Goal: Task Accomplishment & Management: Use online tool/utility

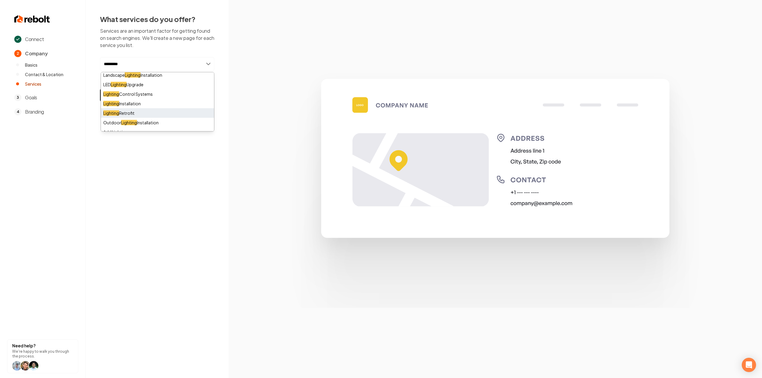
scroll to position [17, 0]
type input "********"
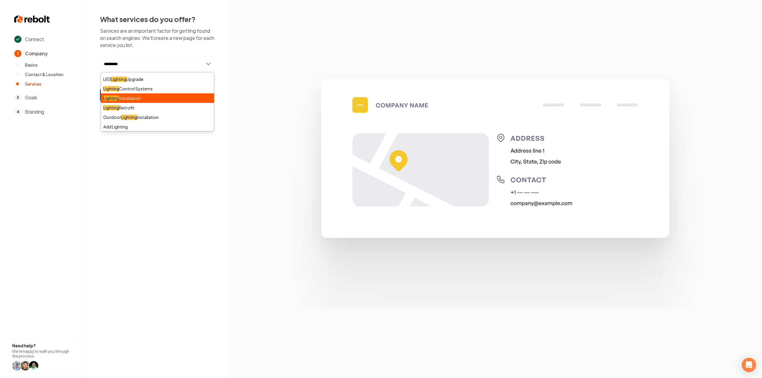
click at [131, 100] on div "Lighting Installation" at bounding box center [157, 98] width 113 height 10
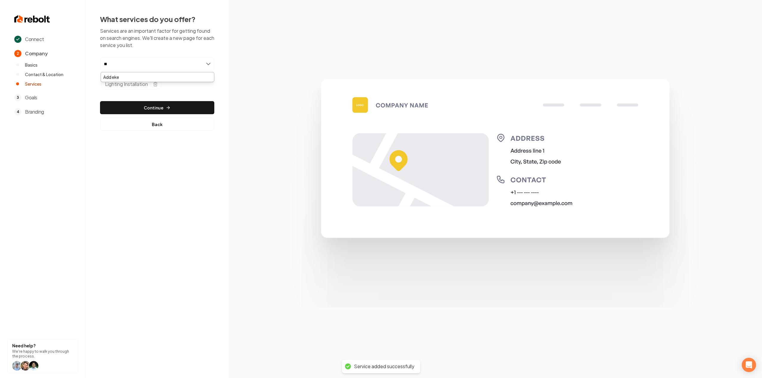
type input "*"
type input "*****"
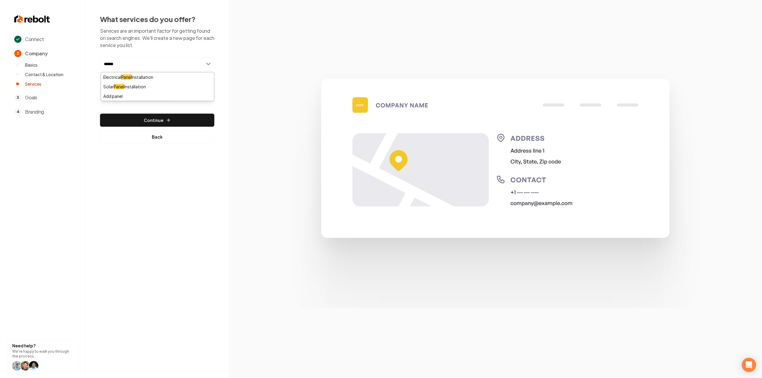
type input "*****"
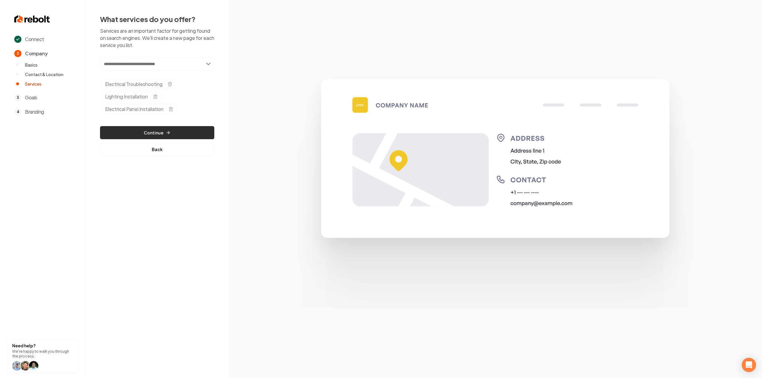
click at [148, 134] on button "Continue" at bounding box center [157, 132] width 114 height 13
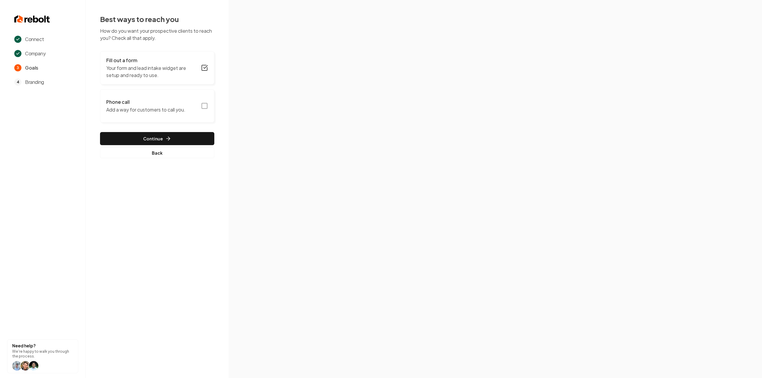
click at [205, 106] on icon "button" at bounding box center [204, 105] width 7 height 7
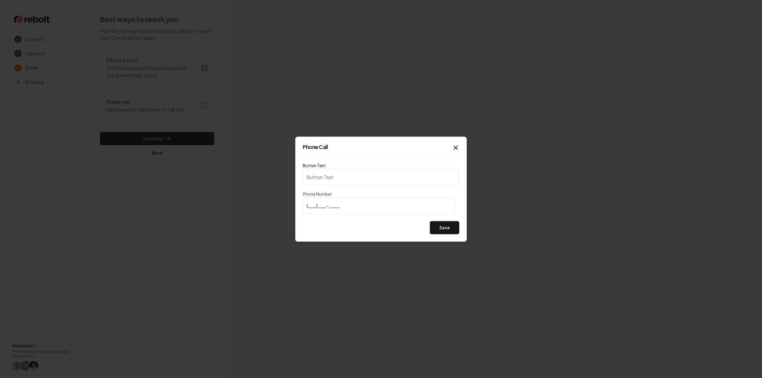
type input "Call us"
type input "[PHONE_NUMBER]"
click at [454, 229] on button "Save" at bounding box center [444, 227] width 29 height 13
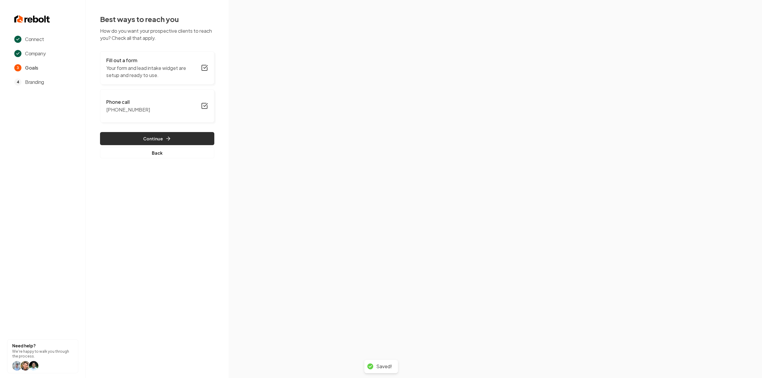
click at [175, 135] on button "Continue" at bounding box center [157, 138] width 114 height 13
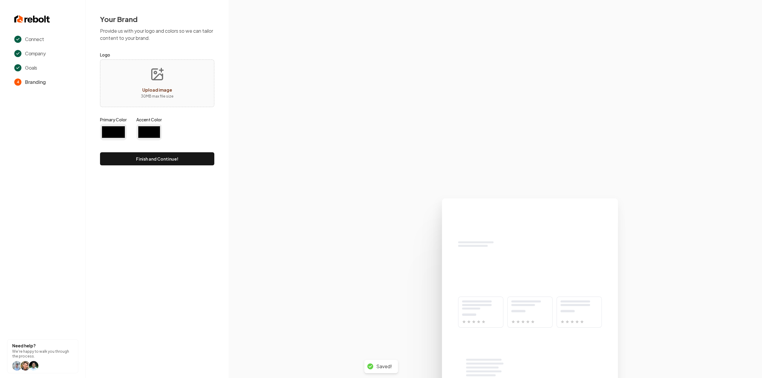
type input "#194d33"
type input "#70be00"
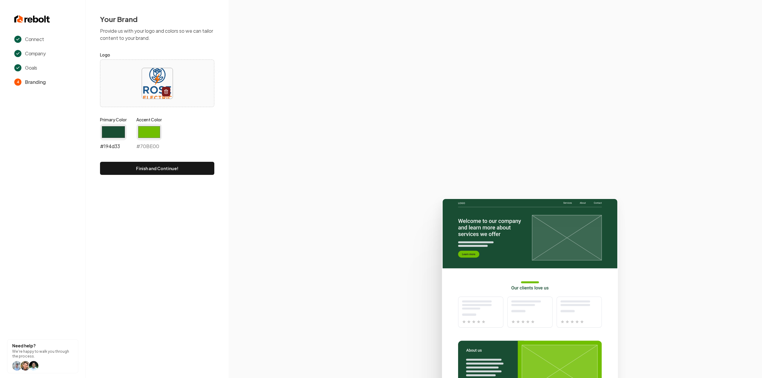
click at [119, 124] on input "#194d33" at bounding box center [113, 132] width 27 height 17
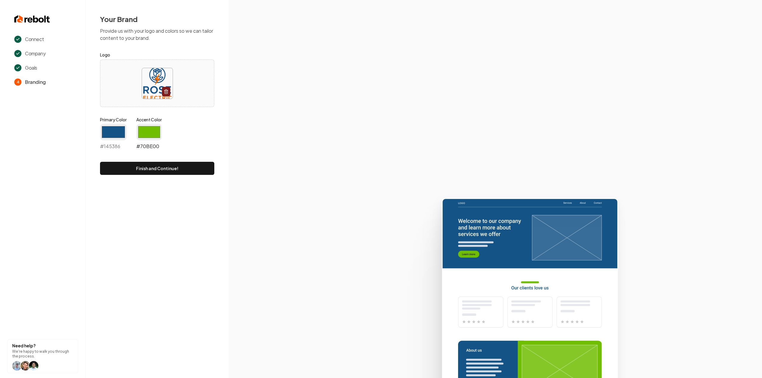
type input "#145386"
click at [147, 126] on input "#70be00" at bounding box center [149, 132] width 26 height 17
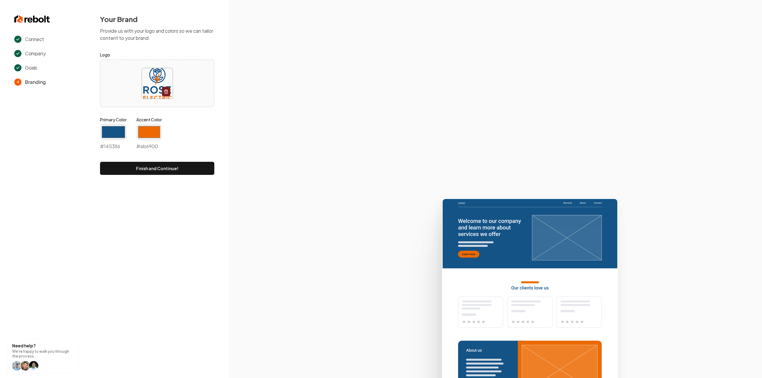
type input "#eb6900"
click at [293, 124] on section at bounding box center [494, 189] width 533 height 378
click at [147, 168] on button "Finish and Continue!" at bounding box center [157, 168] width 114 height 13
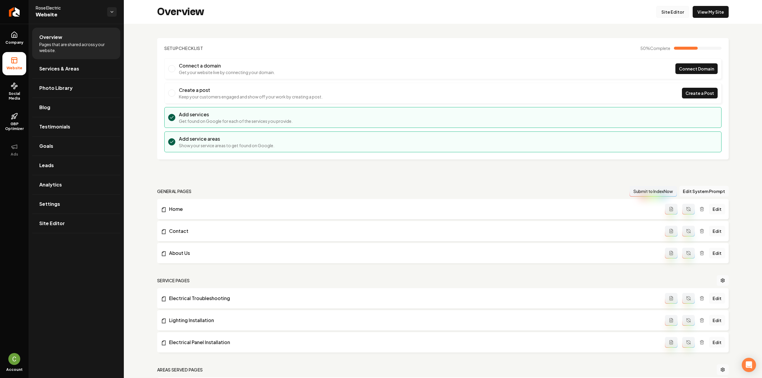
click at [670, 10] on link "Site Editor" at bounding box center [672, 12] width 33 height 12
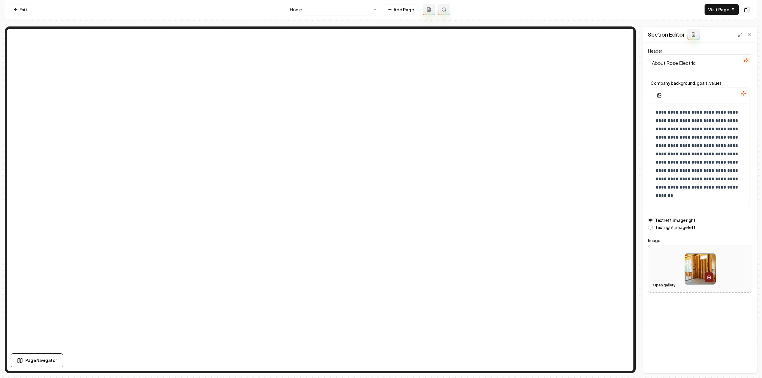
click at [663, 283] on button "Open gallery" at bounding box center [663, 286] width 27 height 10
click at [739, 361] on button "Save" at bounding box center [743, 363] width 18 height 11
click at [315, 8] on html "**********" at bounding box center [381, 189] width 762 height 378
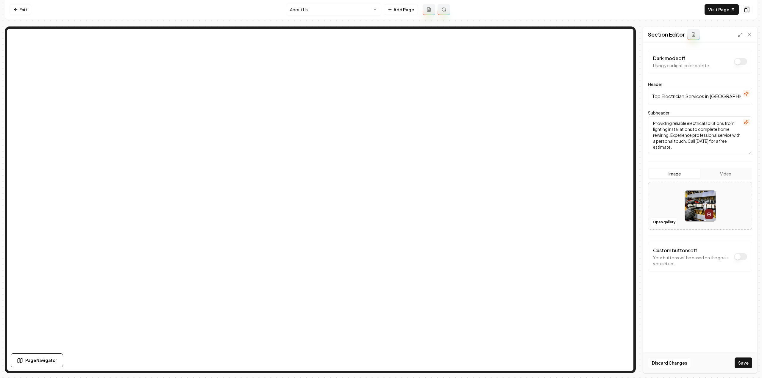
drag, startPoint x: 738, startPoint y: 359, endPoint x: 744, endPoint y: 364, distance: 8.5
click at [738, 359] on button "Save" at bounding box center [743, 363] width 18 height 11
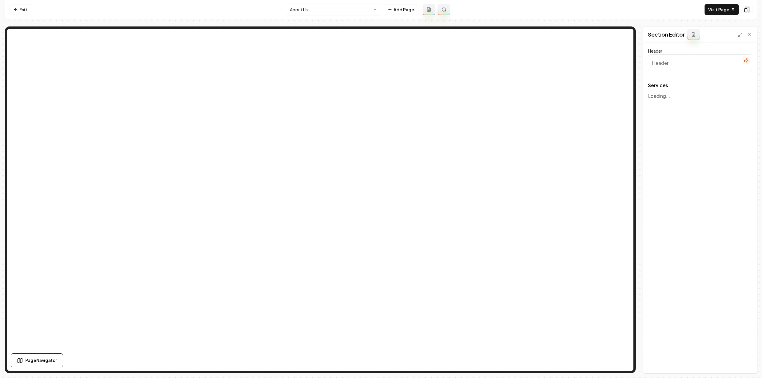
type input "Our Expert Electrical Services"
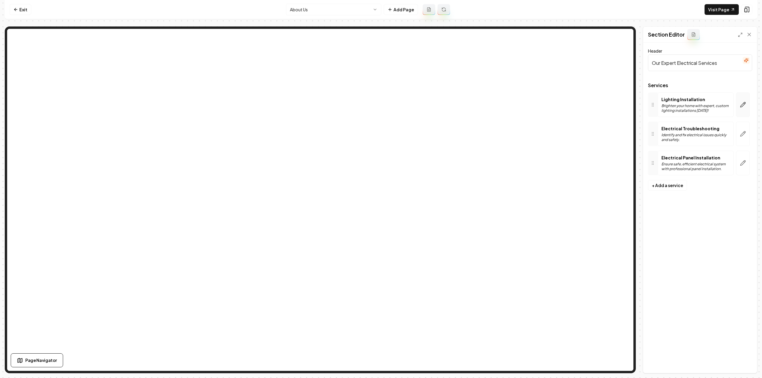
click at [742, 105] on icon "button" at bounding box center [742, 105] width 6 height 6
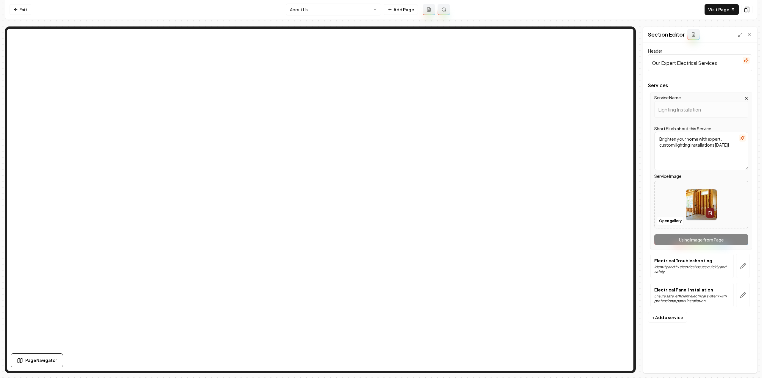
click at [317, 3] on nav "Exit About Us Add Page Visit Page" at bounding box center [381, 9] width 752 height 19
click at [317, 4] on html "Computer Required This feature is only available on a computer. Please switch t…" at bounding box center [381, 189] width 762 height 378
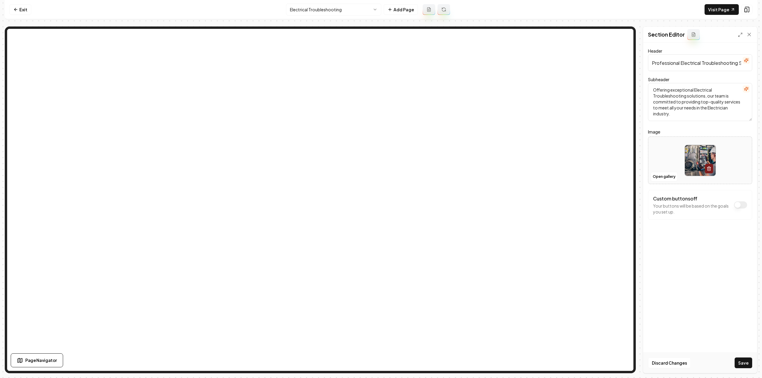
click at [747, 359] on button "Save" at bounding box center [743, 363] width 18 height 11
click at [314, 12] on html "Computer Required This feature is only available on a computer. Please switch t…" at bounding box center [381, 189] width 762 height 378
click at [741, 363] on button "Save" at bounding box center [743, 363] width 18 height 11
click at [332, 12] on html "Computer Required This feature is only available on a computer. Please switch t…" at bounding box center [381, 189] width 762 height 378
click at [748, 358] on button "Save" at bounding box center [743, 363] width 18 height 11
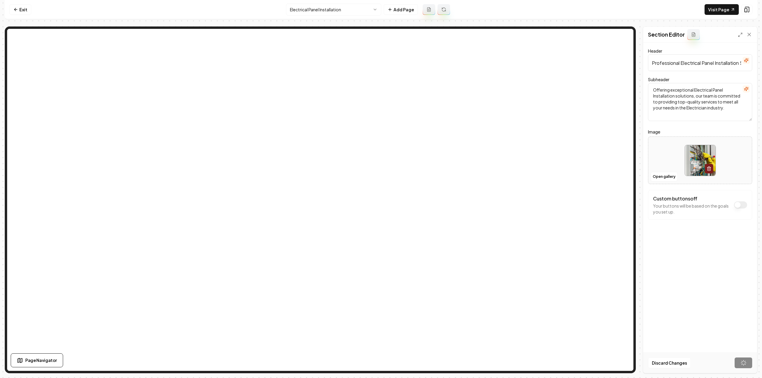
click at [320, 17] on nav "Exit Electrical Panel Installation Add Page Visit Page" at bounding box center [381, 9] width 752 height 19
click at [319, 12] on html "Computer Required This feature is only available on a computer. Please switch t…" at bounding box center [381, 189] width 762 height 378
click at [337, 6] on html "Computer Required This feature is only available on a computer. Please switch t…" at bounding box center [381, 189] width 762 height 378
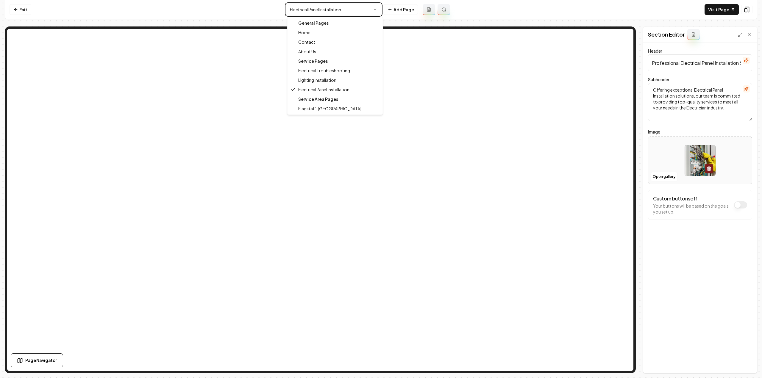
click at [339, 9] on html "Computer Required This feature is only available on a computer. Please switch t…" at bounding box center [381, 189] width 762 height 378
click at [338, 9] on html "Computer Required This feature is only available on a computer. Please switch t…" at bounding box center [381, 189] width 762 height 378
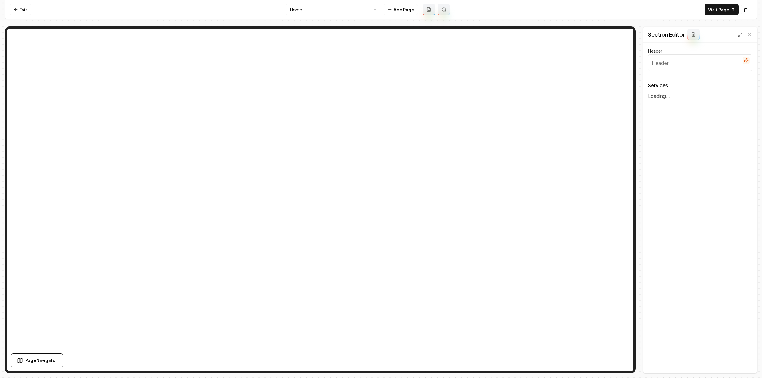
type input "Our Expert Electrical Services"
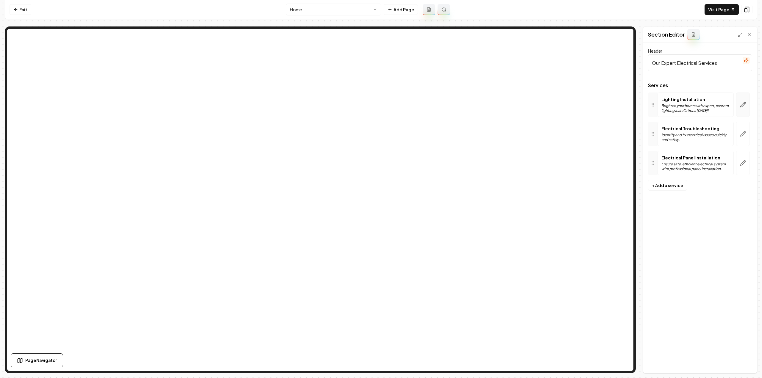
click at [743, 110] on button "button" at bounding box center [743, 105] width 14 height 24
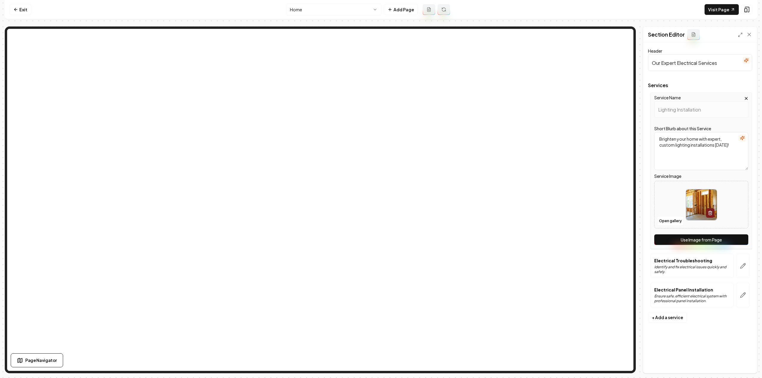
click at [718, 242] on button "Use Image from Page" at bounding box center [701, 239] width 94 height 11
click at [747, 264] on button "button" at bounding box center [743, 266] width 14 height 24
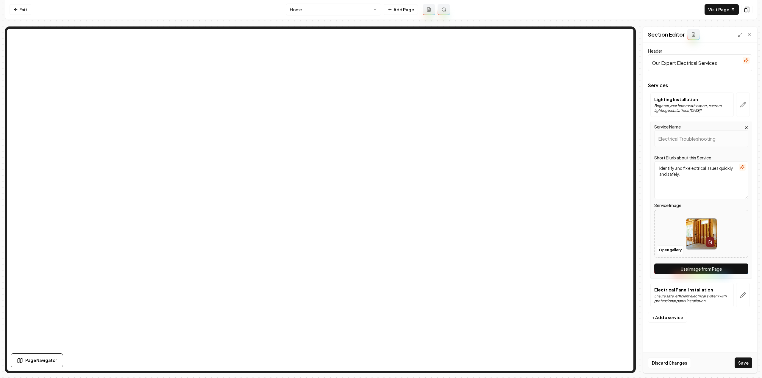
click at [740, 267] on button "Use Image from Page" at bounding box center [701, 269] width 94 height 11
click at [745, 290] on button "button" at bounding box center [743, 295] width 14 height 24
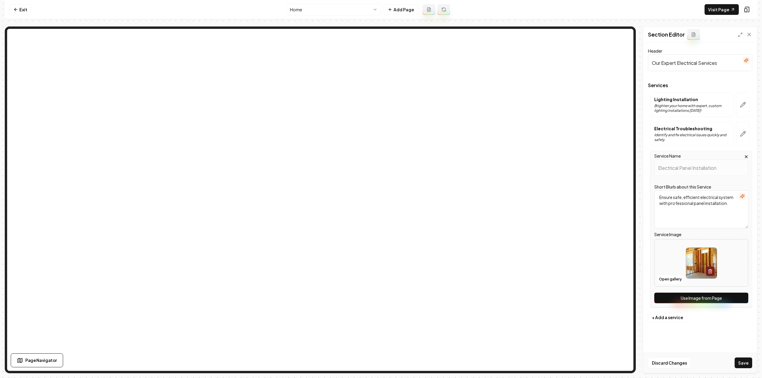
click at [743, 300] on button "Use Image from Page" at bounding box center [701, 298] width 94 height 11
click at [745, 363] on button "Save" at bounding box center [743, 363] width 18 height 11
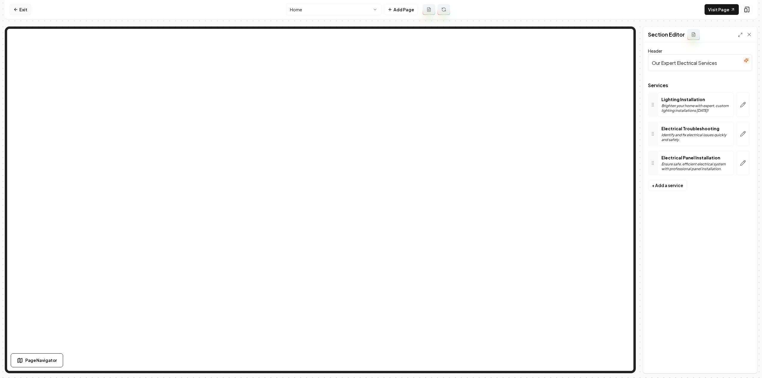
click at [18, 10] on link "Exit" at bounding box center [21, 9] width 22 height 11
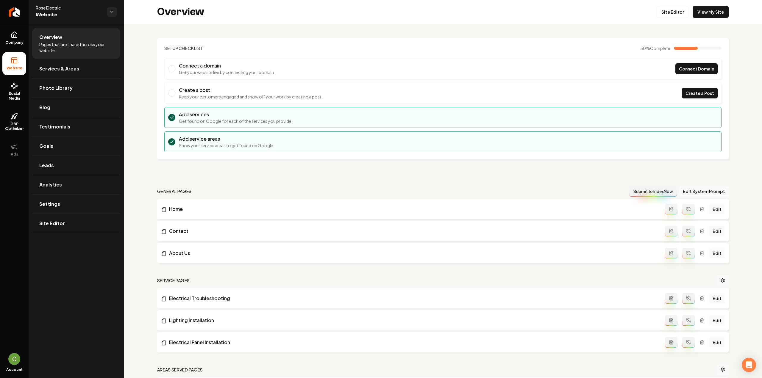
click at [671, 13] on link "Site Editor" at bounding box center [672, 12] width 33 height 12
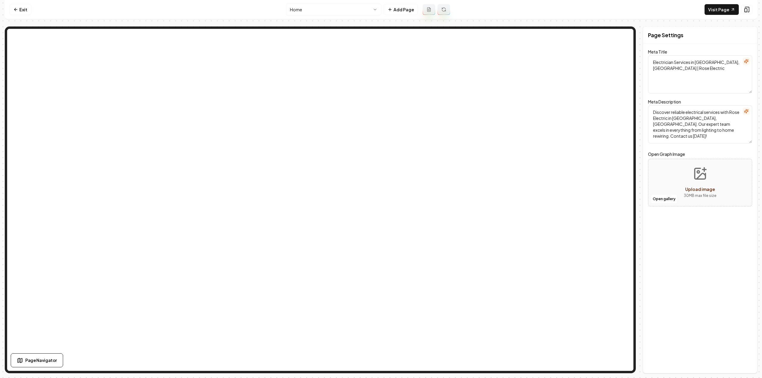
drag, startPoint x: 24, startPoint y: 7, endPoint x: 21, endPoint y: 16, distance: 9.9
click at [24, 7] on link "Exit" at bounding box center [21, 9] width 22 height 11
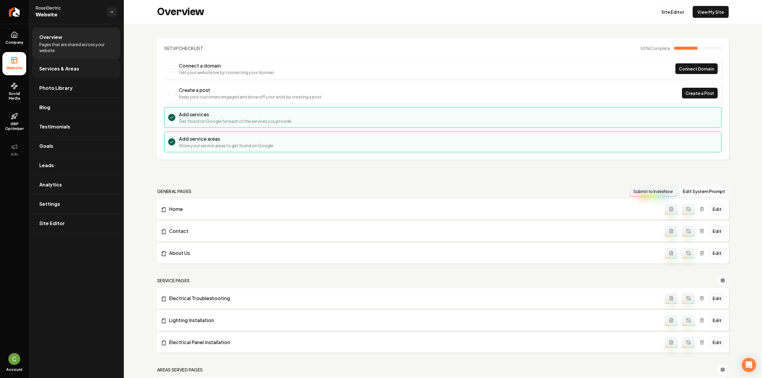
click at [83, 73] on link "Services & Areas" at bounding box center [76, 68] width 88 height 19
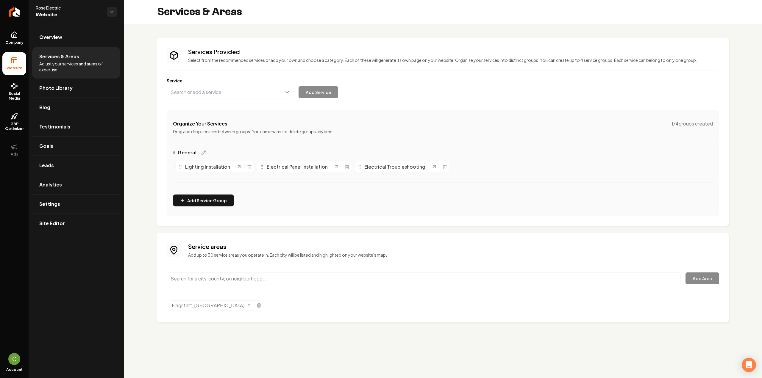
click at [285, 283] on input "Main content area" at bounding box center [424, 278] width 514 height 12
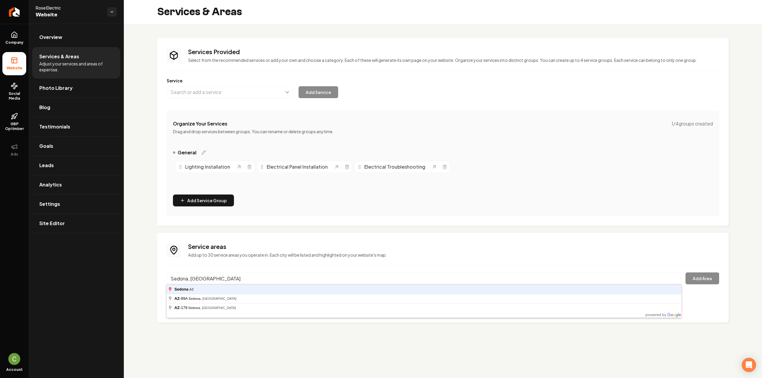
type input "Sedona, [GEOGRAPHIC_DATA]"
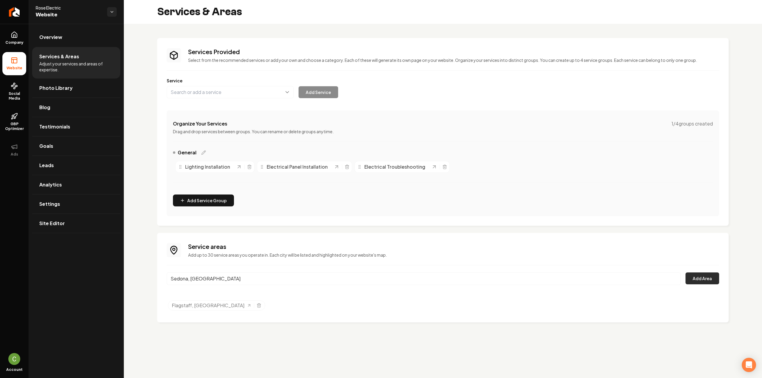
click at [713, 273] on button "Add Area" at bounding box center [702, 278] width 34 height 12
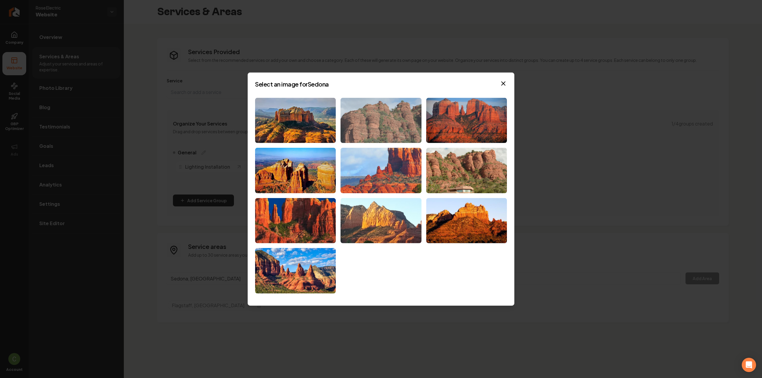
click at [356, 125] on img at bounding box center [380, 121] width 81 height 46
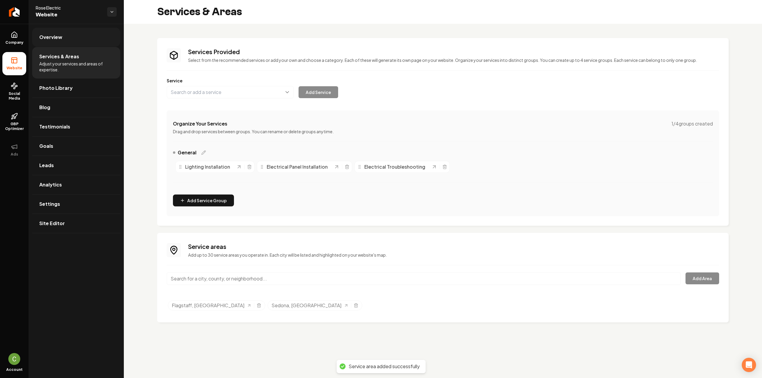
click at [55, 44] on link "Overview" at bounding box center [76, 37] width 88 height 19
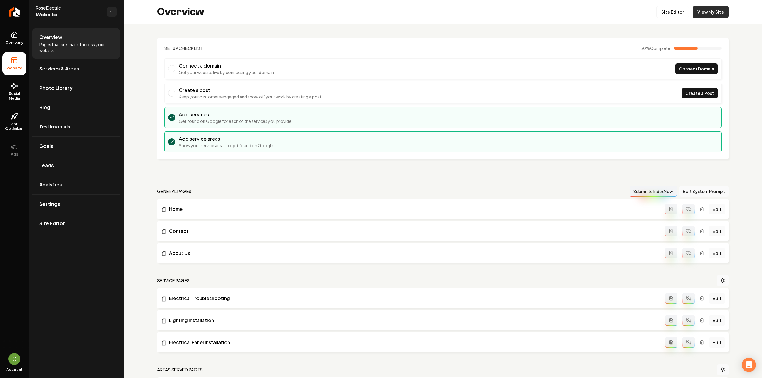
click at [712, 7] on link "View My Site" at bounding box center [710, 12] width 36 height 12
